Goal: Task Accomplishment & Management: Manage account settings

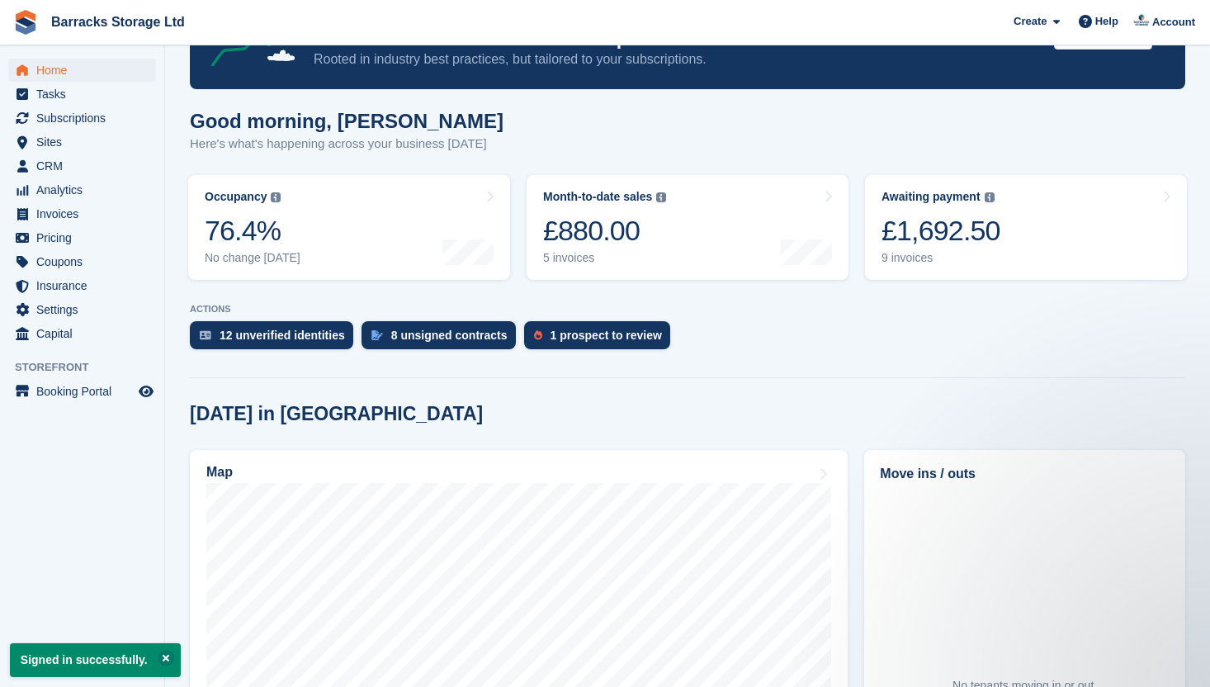
scroll to position [198, 0]
click at [1030, 227] on link "Awaiting payment The total outstanding balance on all open invoices. £1,692.50 …" at bounding box center [1026, 227] width 322 height 105
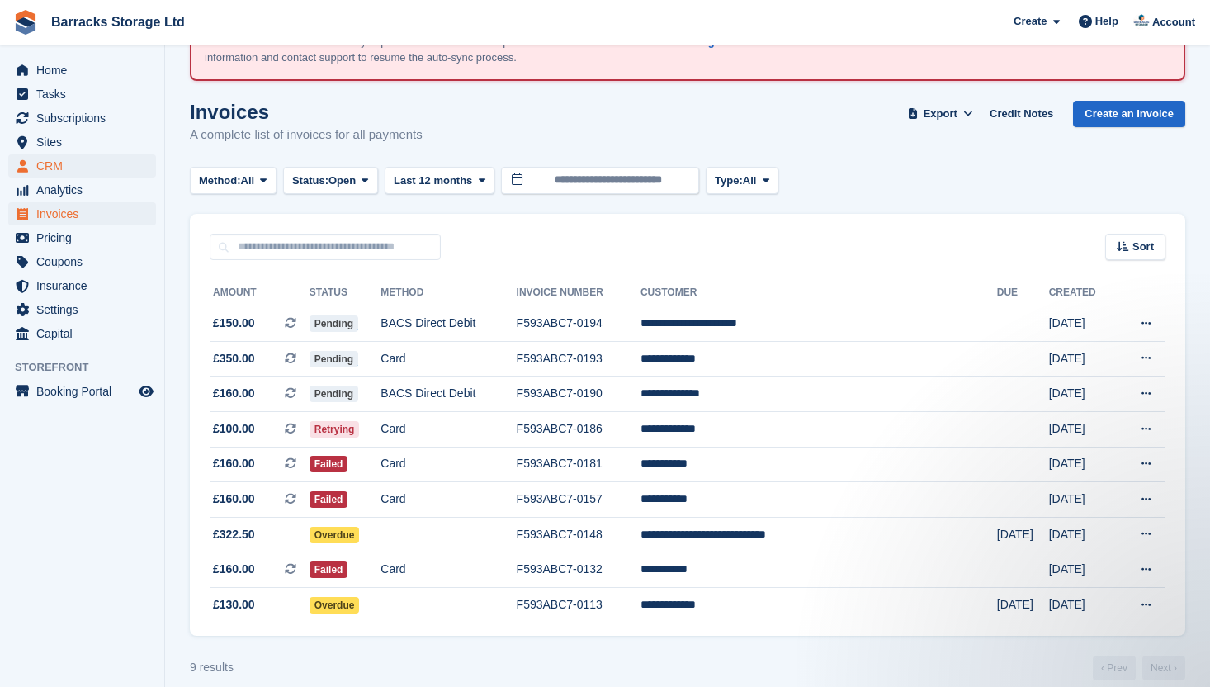
click at [85, 168] on span "CRM" at bounding box center [85, 165] width 99 height 23
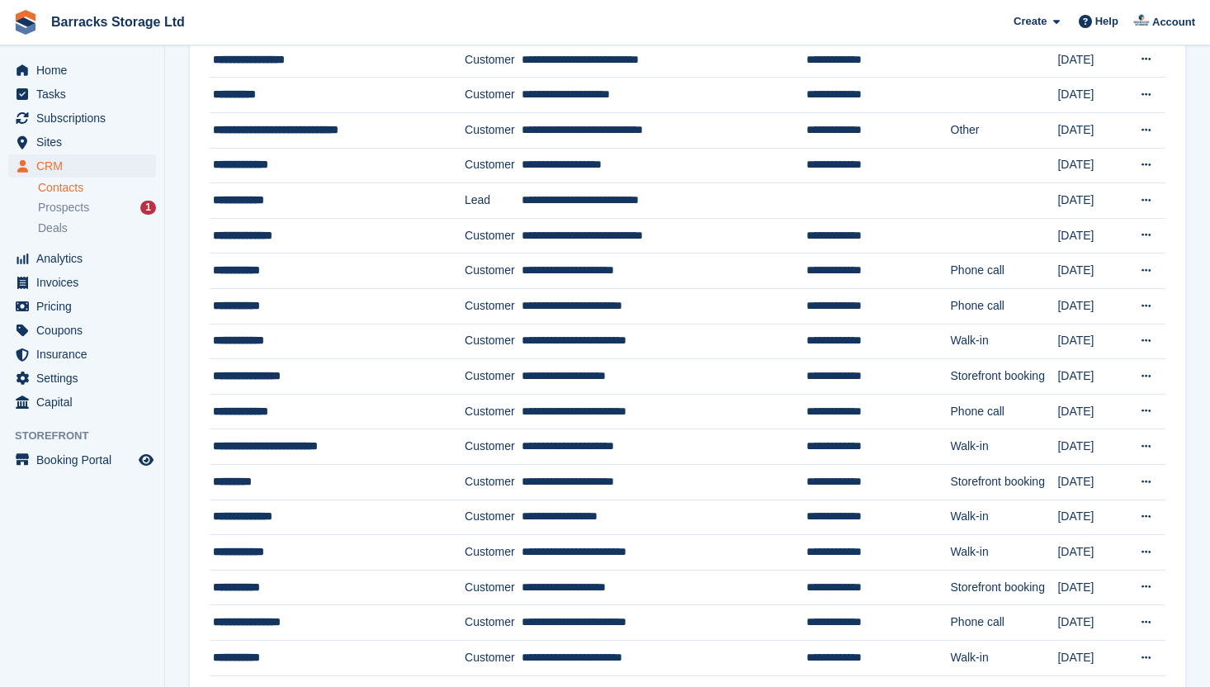
scroll to position [398, 0]
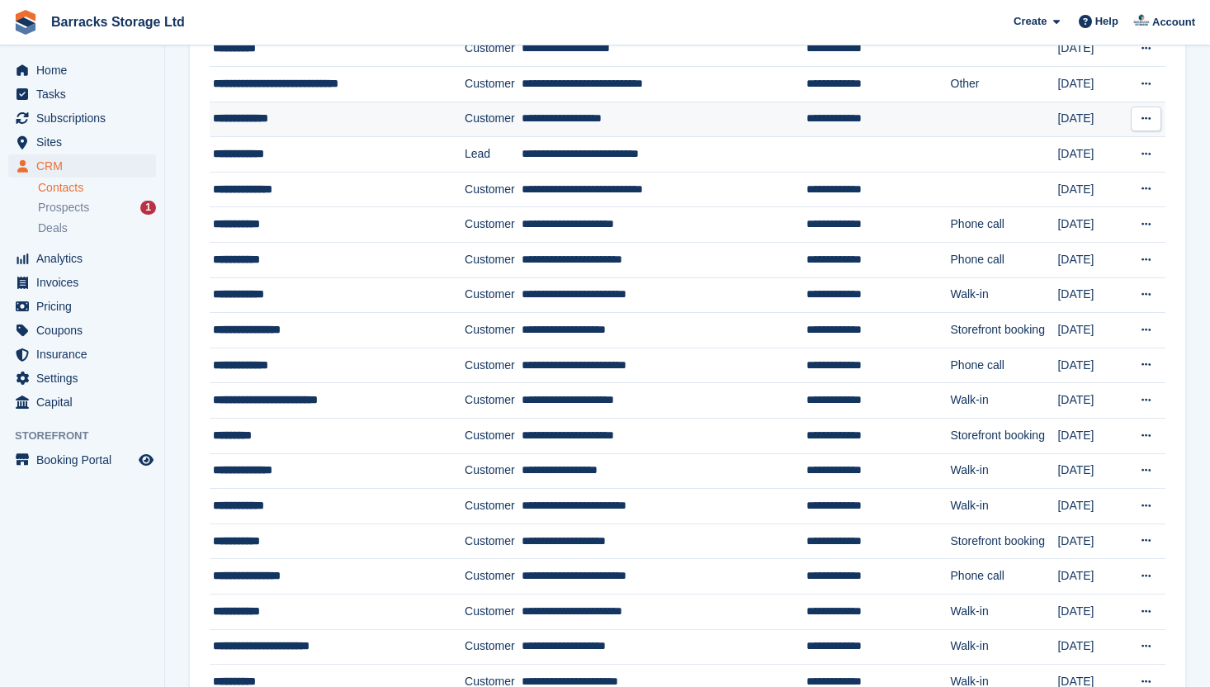
click at [385, 118] on div "**********" at bounding box center [323, 118] width 221 height 17
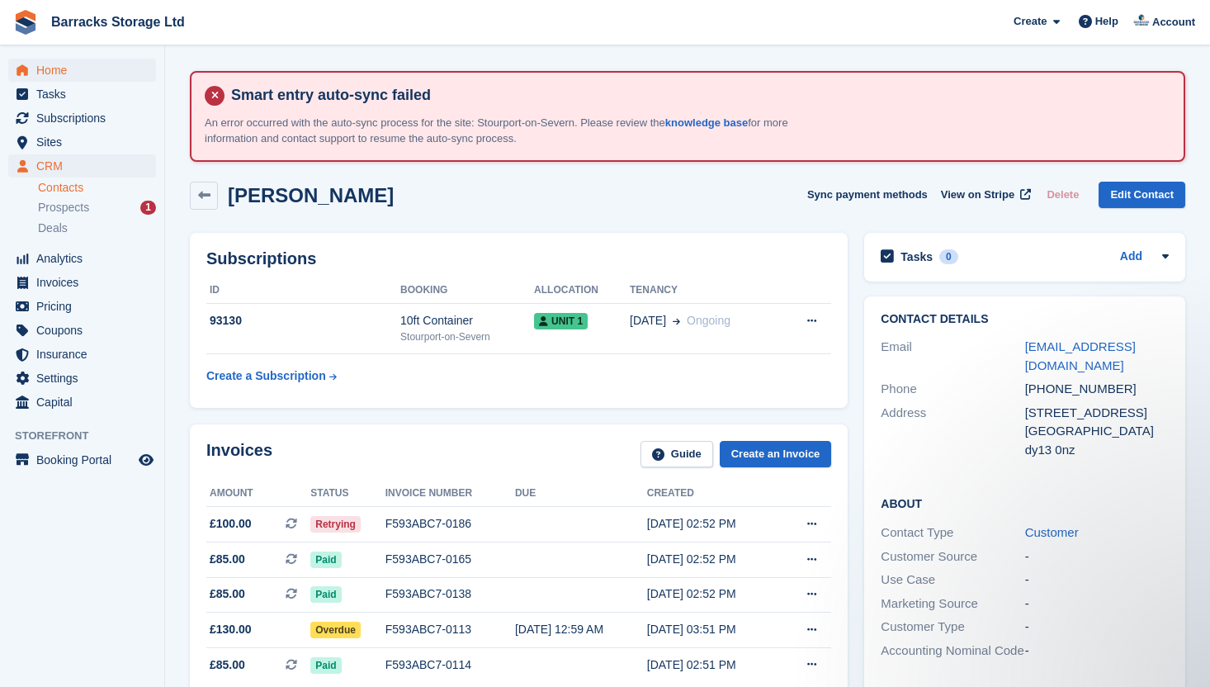
click at [100, 64] on span "Home" at bounding box center [85, 70] width 99 height 23
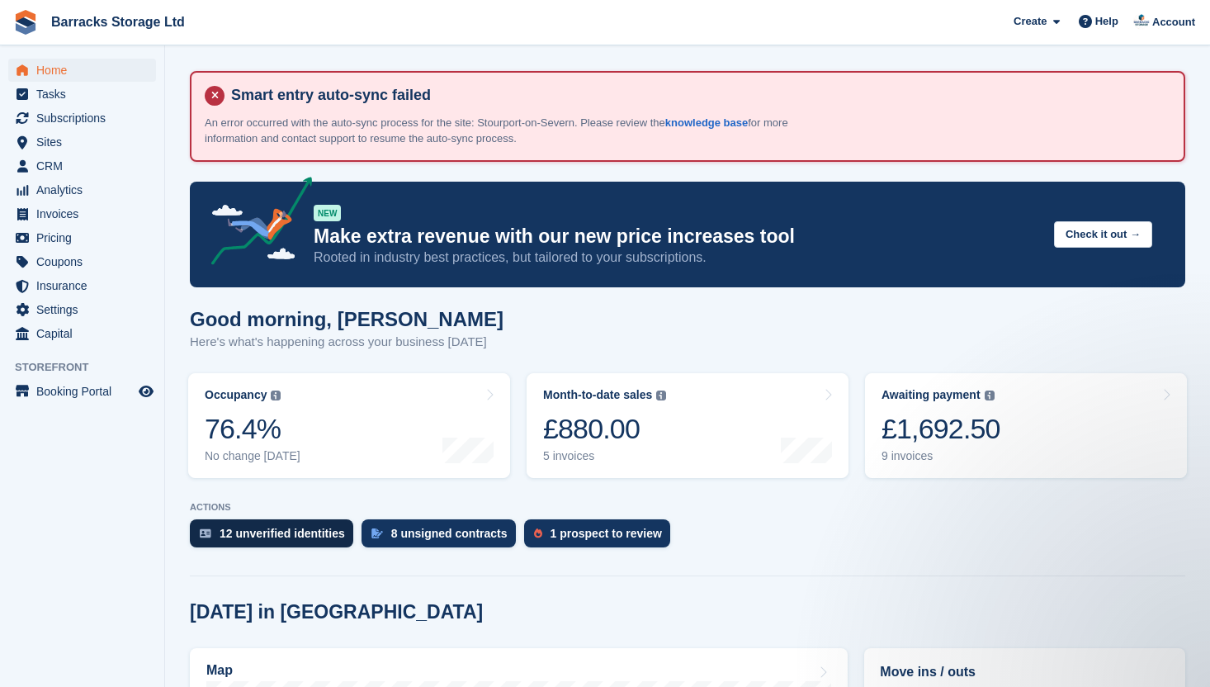
click at [300, 527] on div "12 unverified identities" at bounding box center [282, 533] width 125 height 13
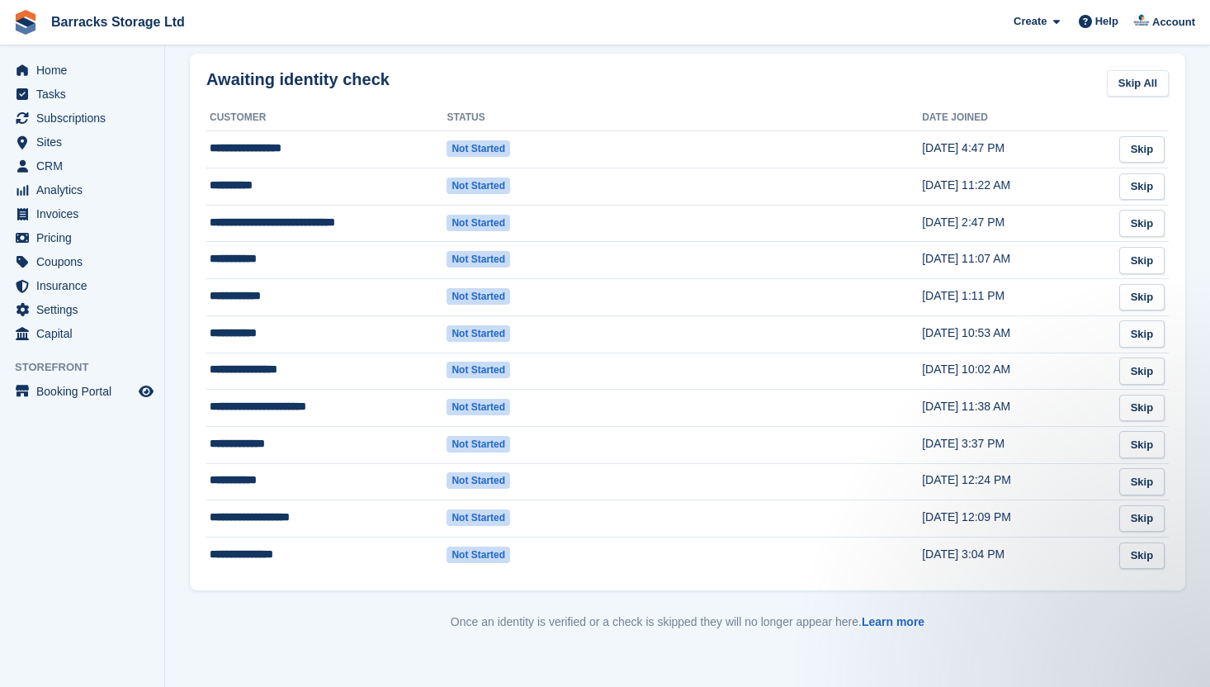
scroll to position [401, 0]
